Goal: Transaction & Acquisition: Purchase product/service

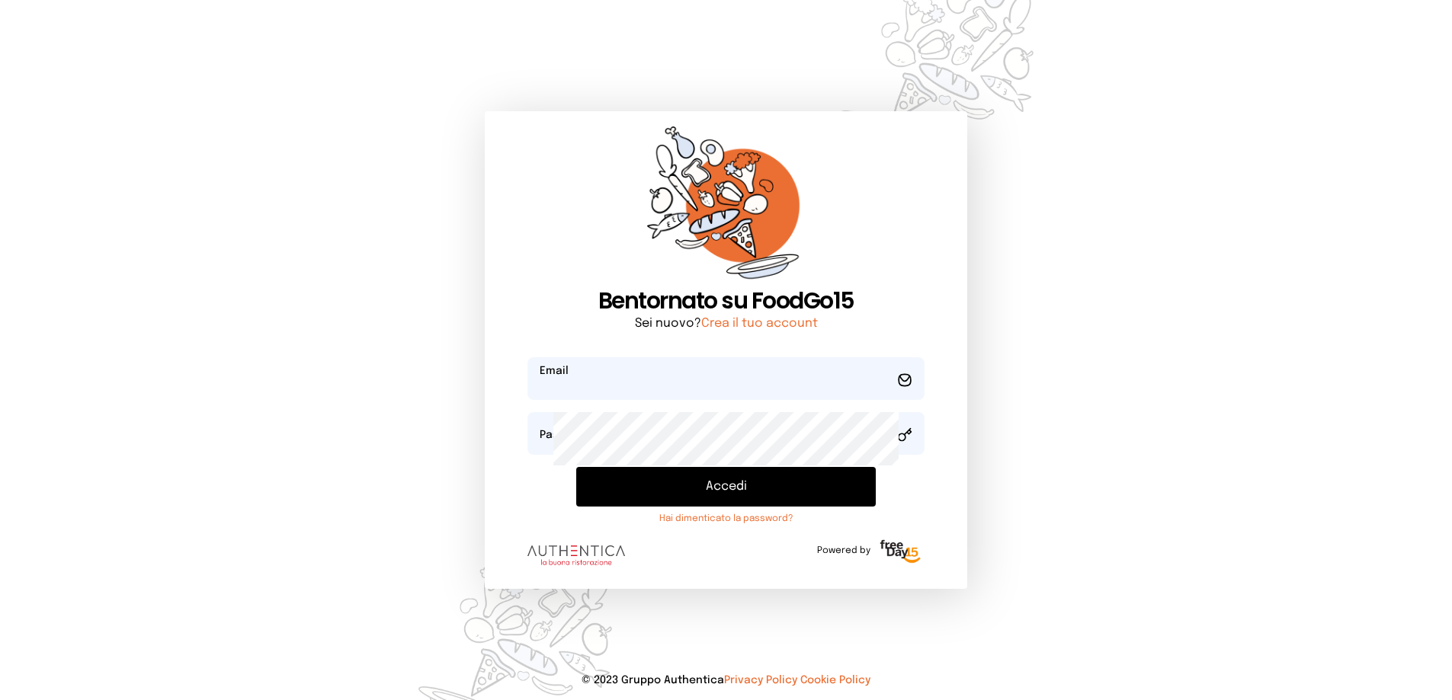
type input "**********"
click at [729, 507] on button "Accedi" at bounding box center [726, 487] width 300 height 40
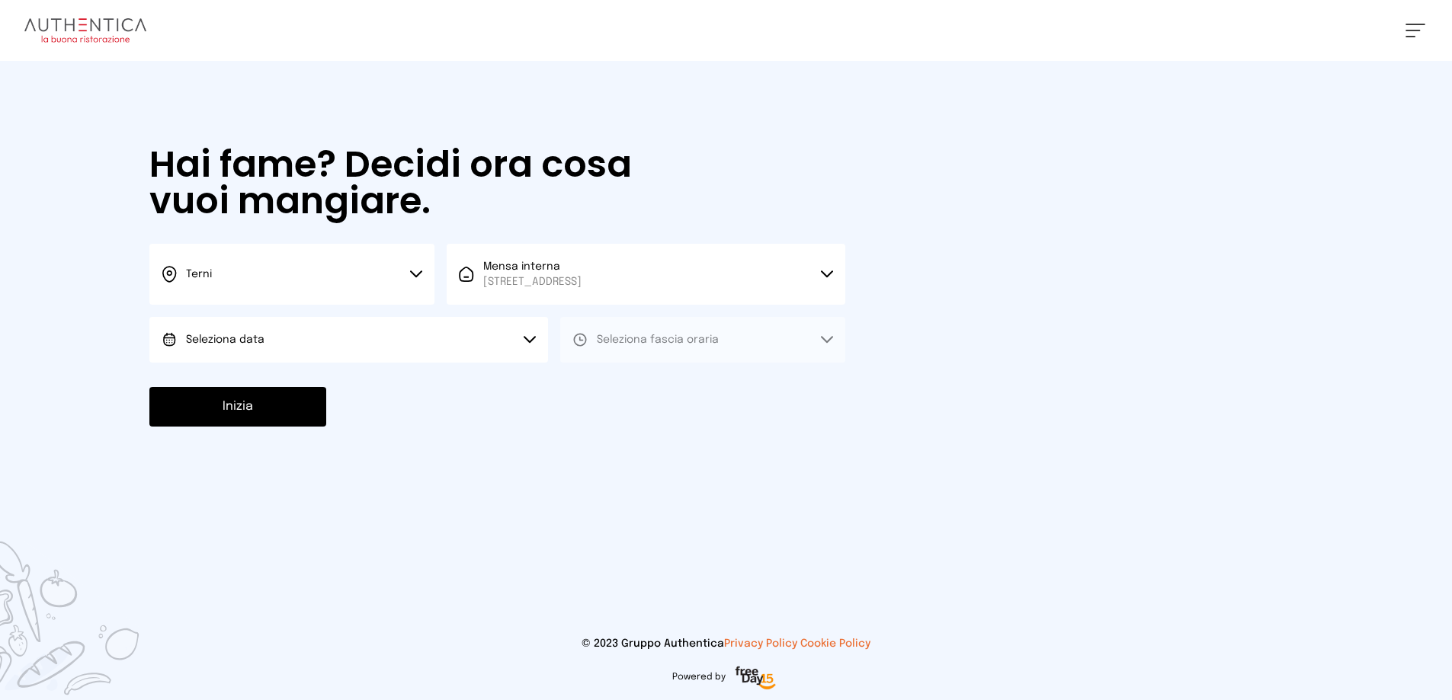
click at [469, 363] on button "Seleziona data" at bounding box center [348, 340] width 399 height 46
click at [439, 402] on li "[DATE], [DATE]" at bounding box center [348, 383] width 399 height 40
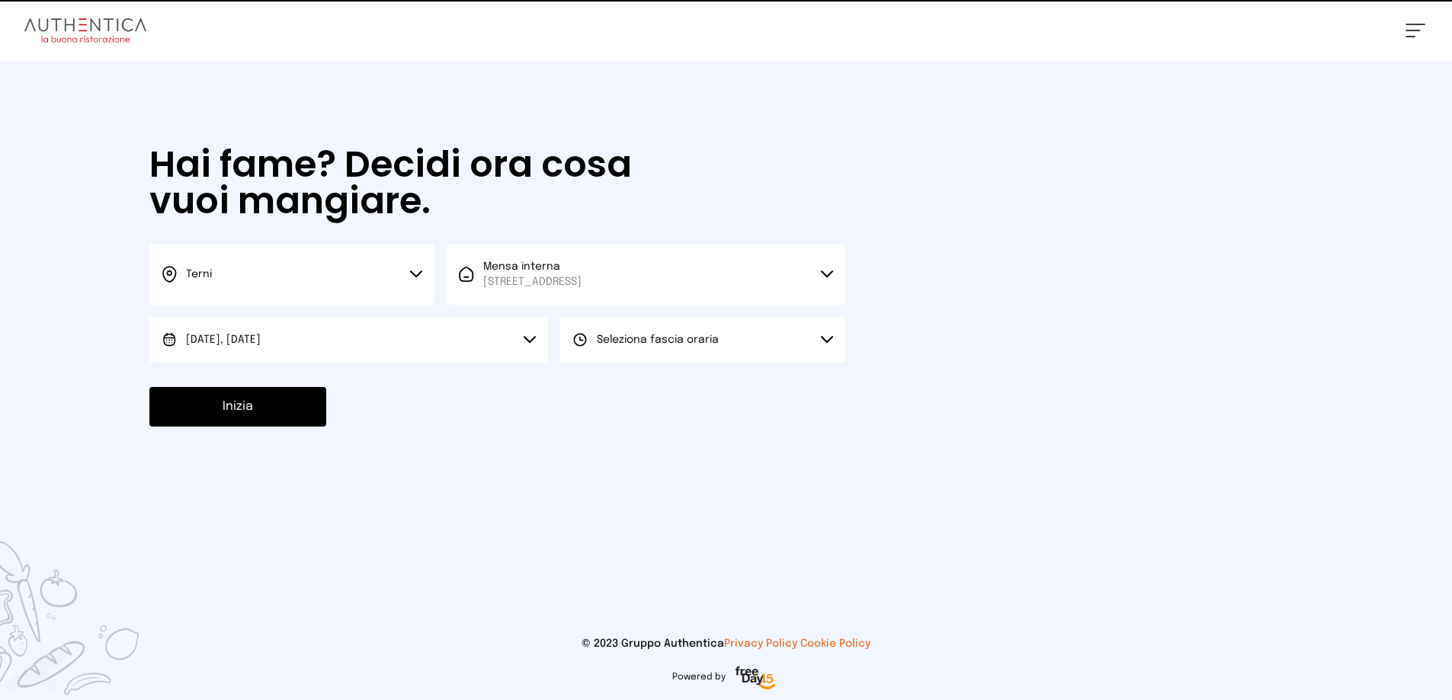
click at [664, 363] on button "Seleziona fascia oraria" at bounding box center [702, 340] width 285 height 46
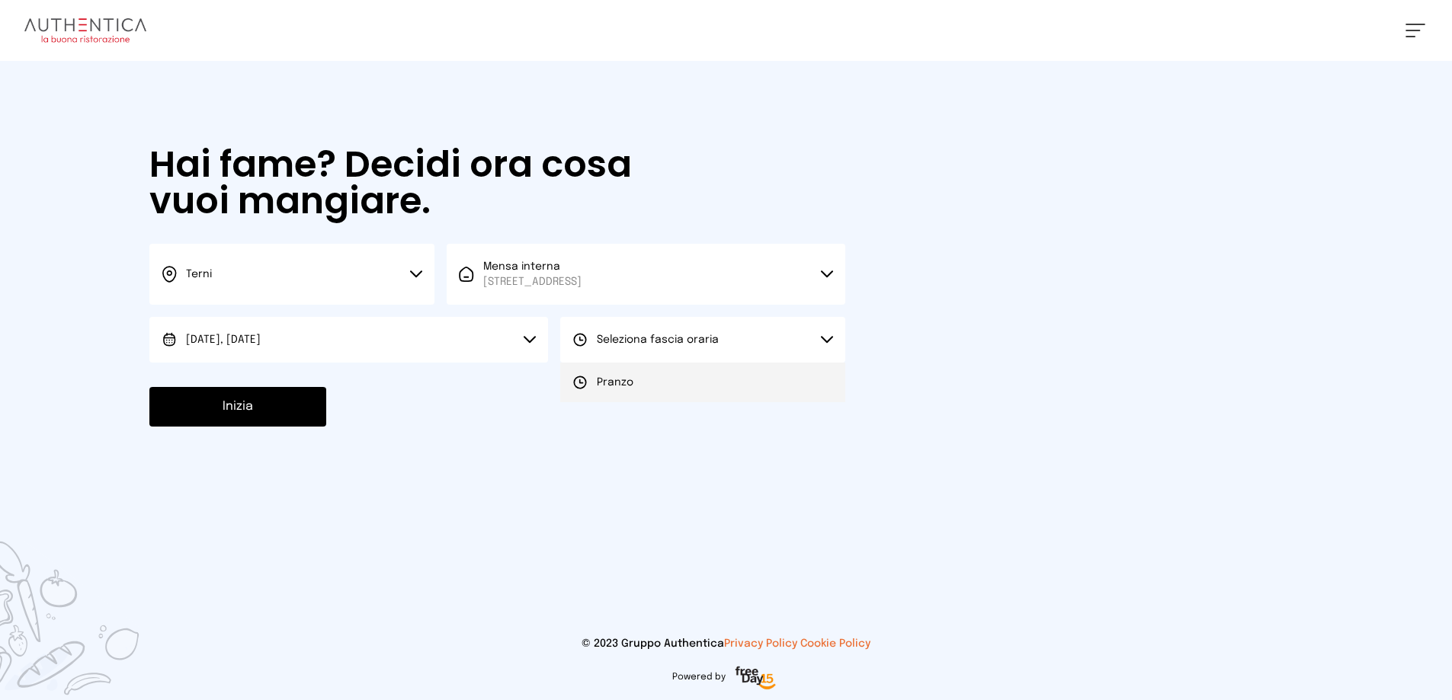
click at [633, 390] on span "Pranzo" at bounding box center [615, 382] width 37 height 15
click at [251, 427] on button "Inizia" at bounding box center [237, 407] width 177 height 40
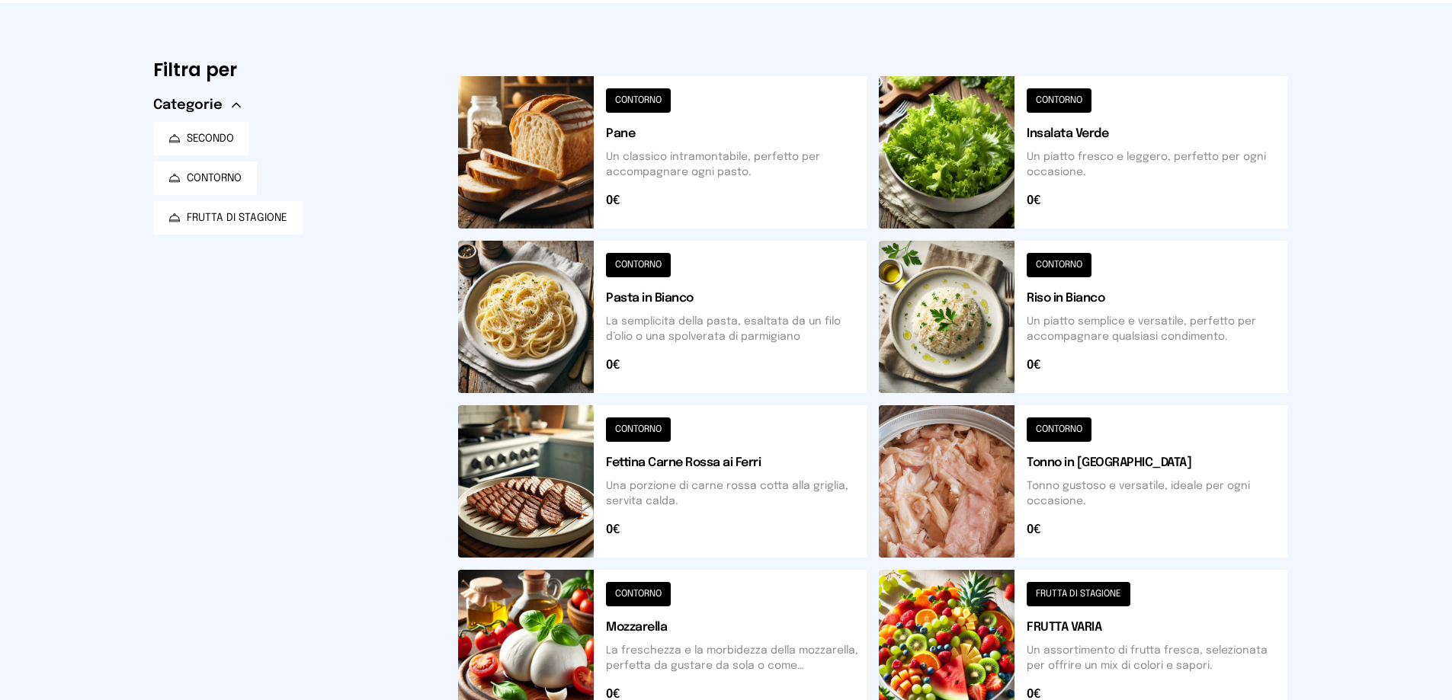
scroll to position [381, 0]
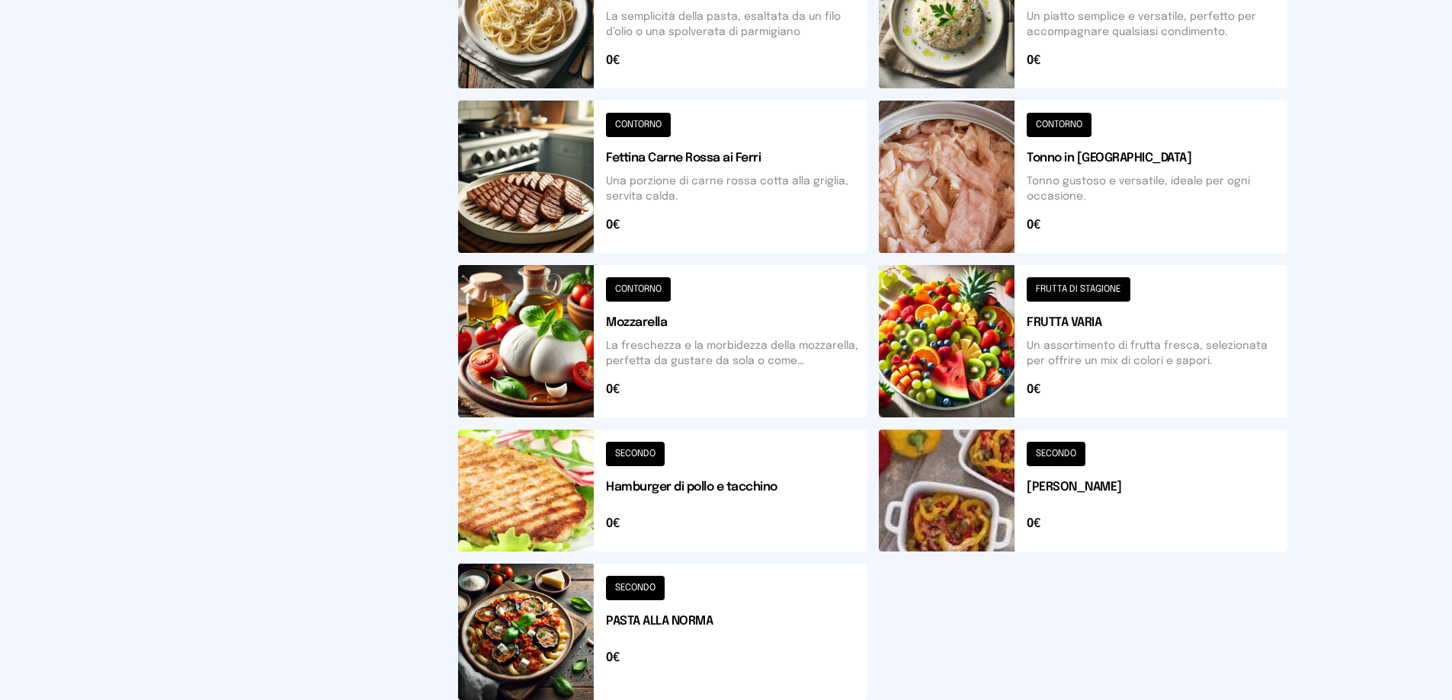
click at [649, 253] on button at bounding box center [662, 177] width 408 height 152
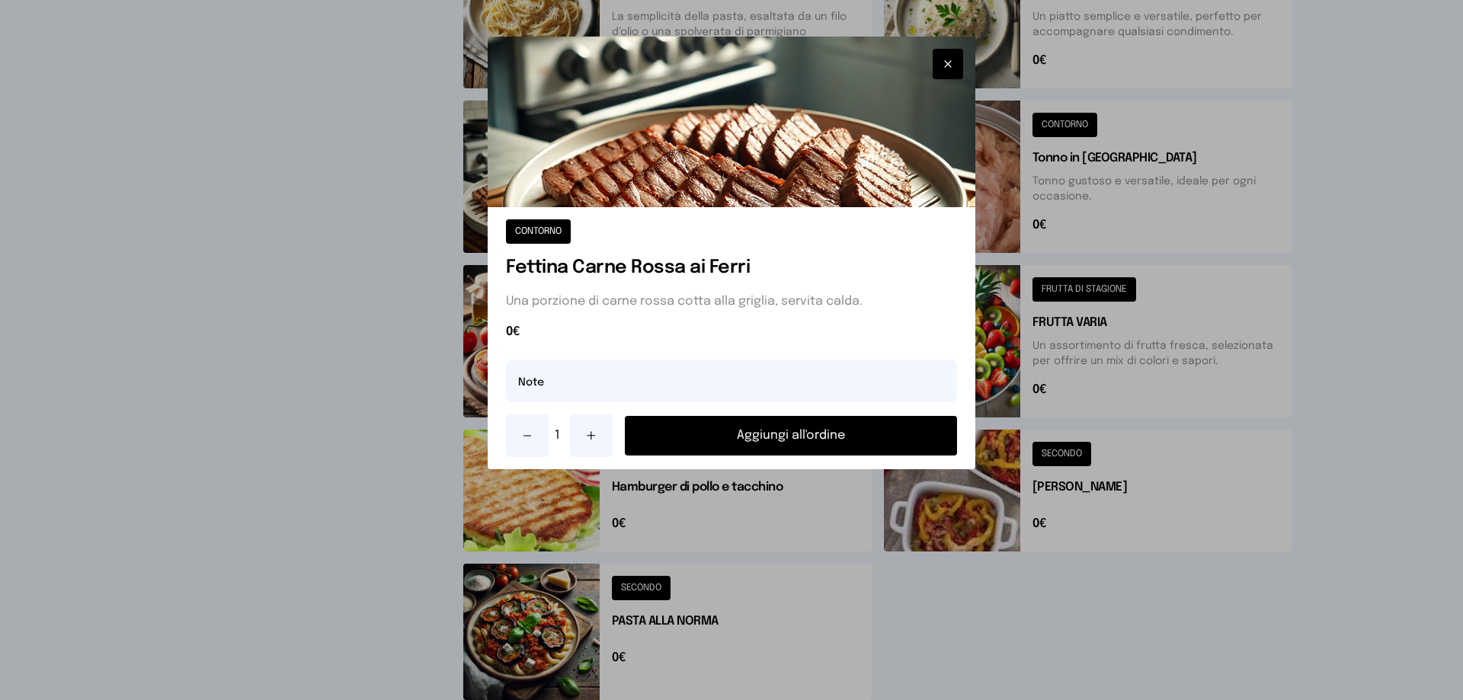
click at [783, 456] on button "Aggiungi all'ordine" at bounding box center [791, 436] width 332 height 40
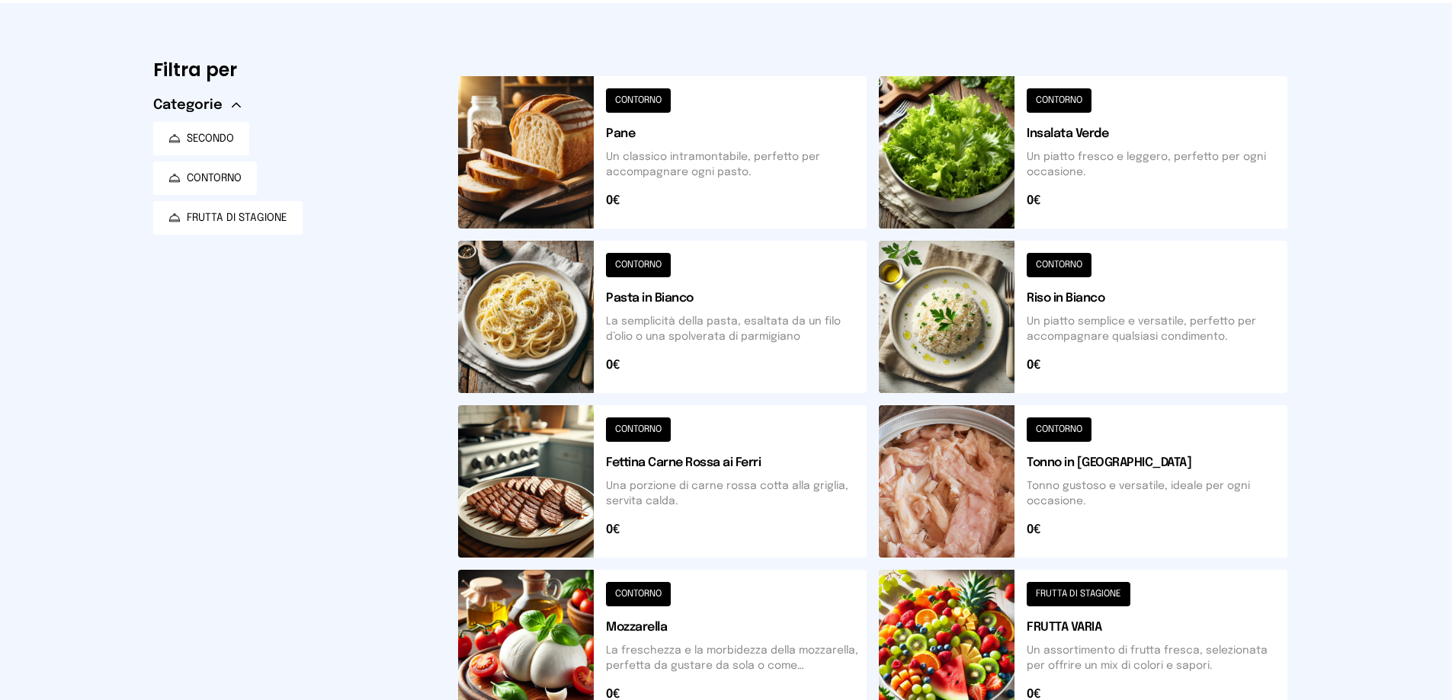
scroll to position [0, 0]
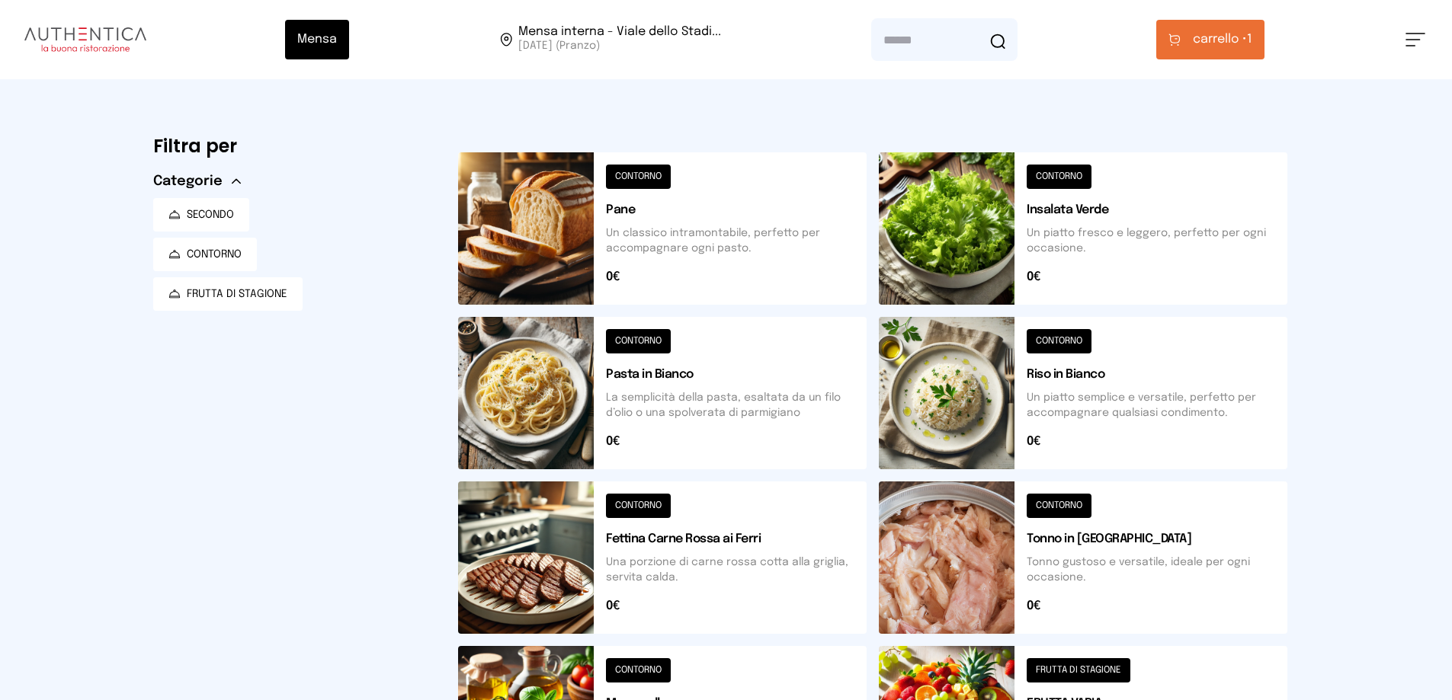
click at [1097, 285] on button at bounding box center [1083, 228] width 408 height 152
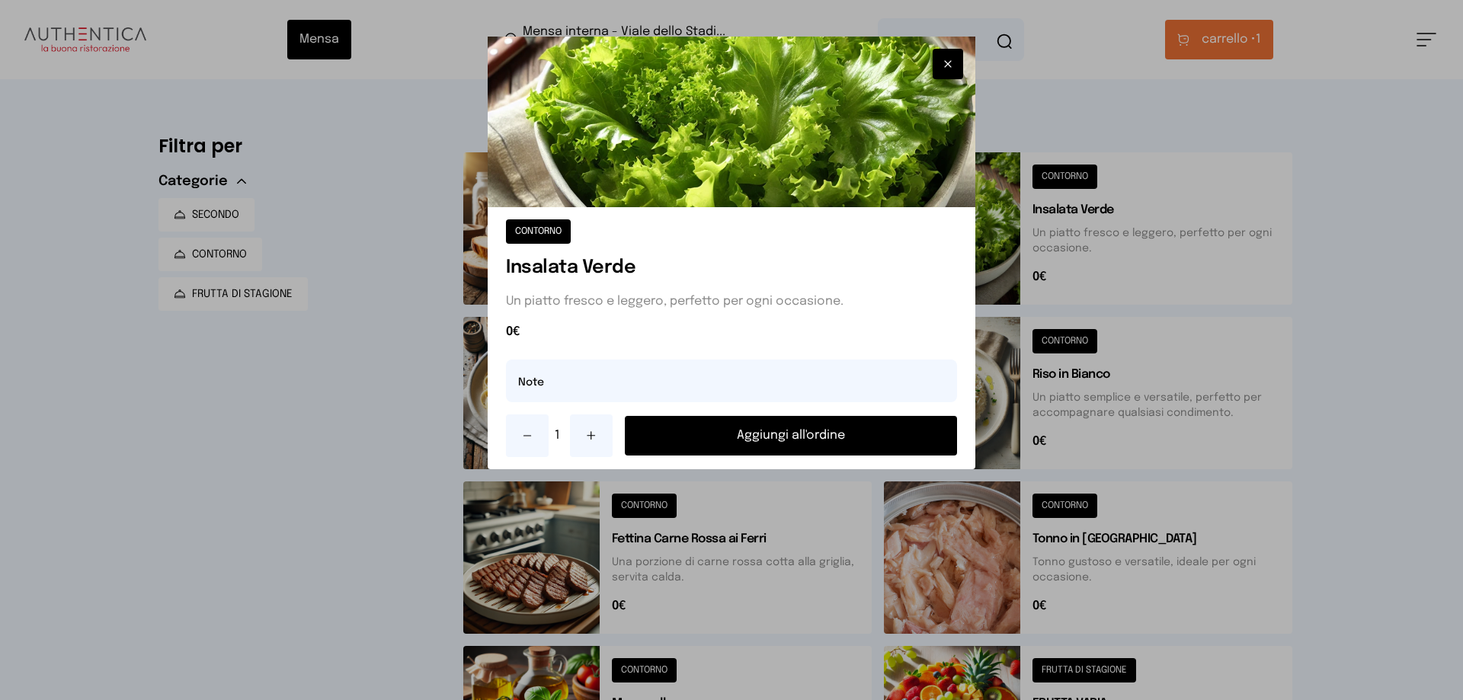
click at [776, 456] on button "Aggiungi all'ordine" at bounding box center [791, 436] width 332 height 40
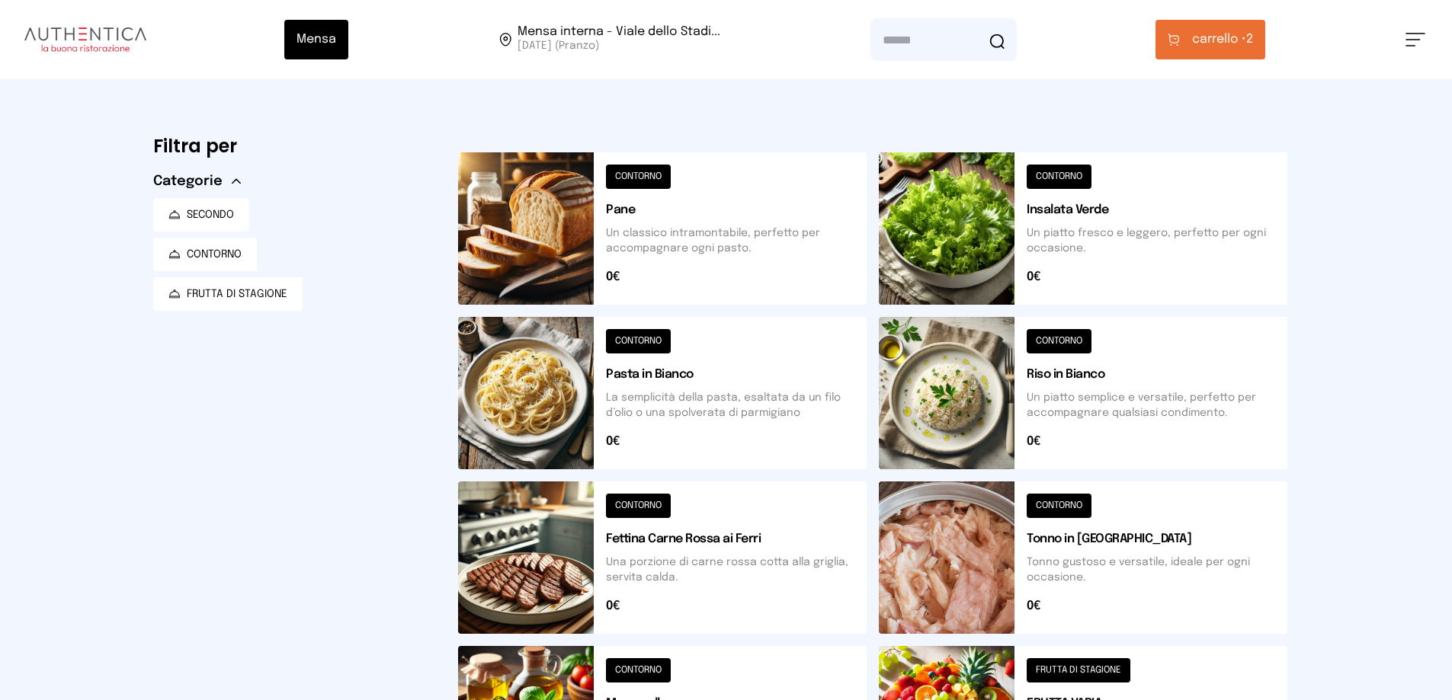
click at [1246, 49] on span "carrello •" at bounding box center [1219, 39] width 54 height 18
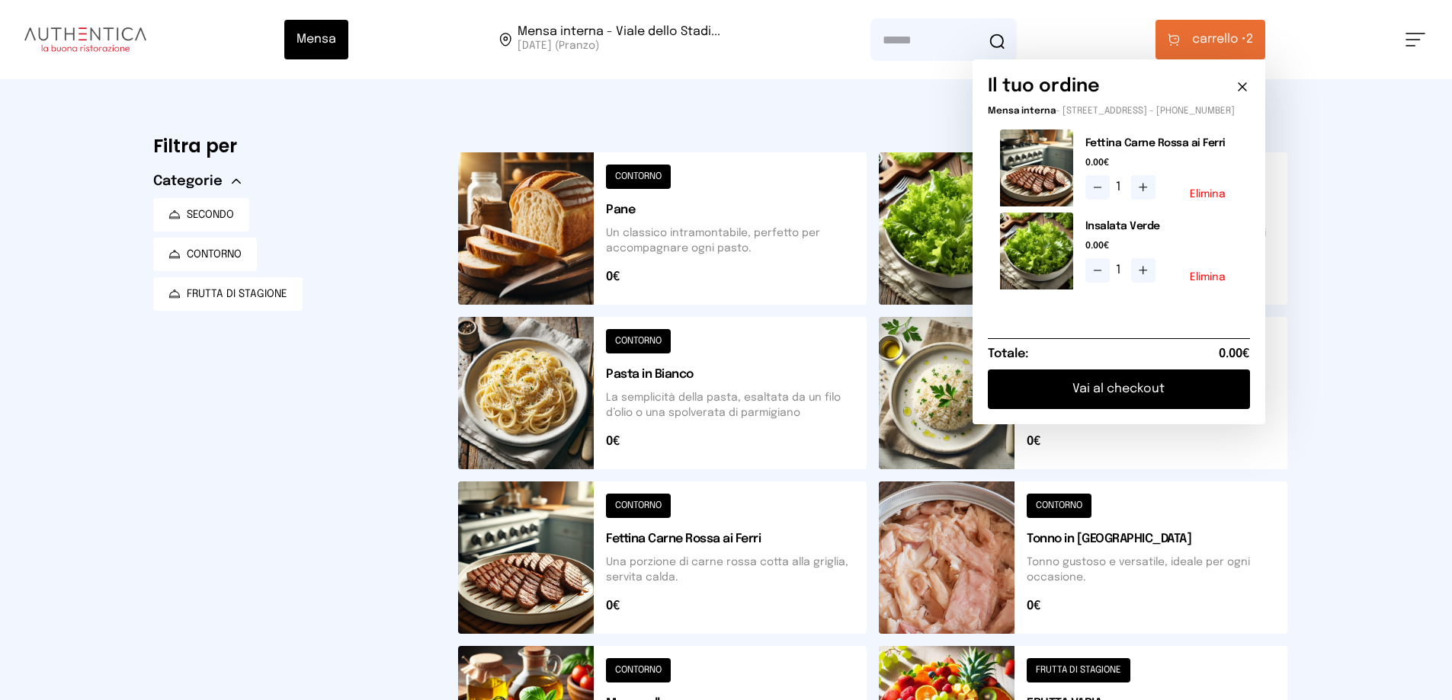
click at [1065, 409] on button "Vai al checkout" at bounding box center [1119, 390] width 262 height 40
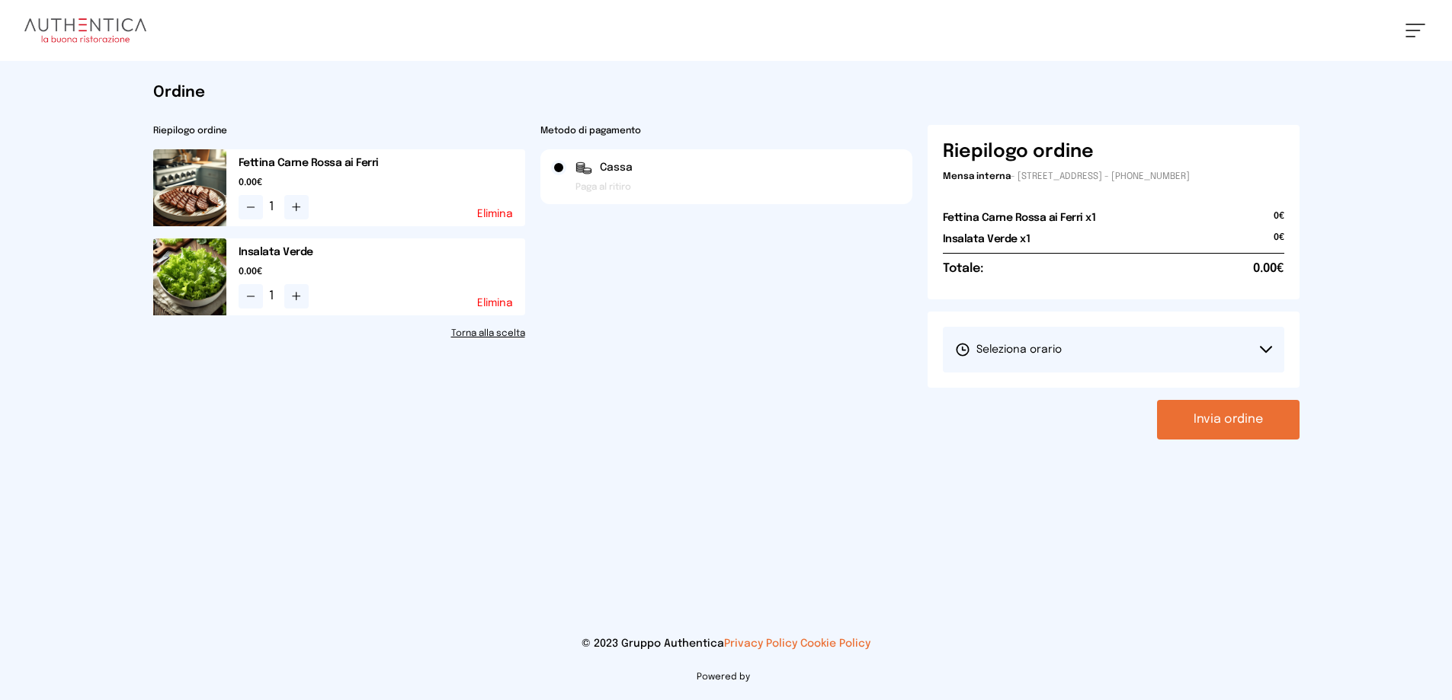
click at [1050, 357] on span "Seleziona orario" at bounding box center [1008, 349] width 107 height 15
click at [1041, 400] on span "1° Turno (13:00 - 15:00)" at bounding box center [1012, 392] width 115 height 15
click at [1203, 440] on button "Invia ordine" at bounding box center [1228, 420] width 143 height 40
